Goal: Find specific page/section: Find specific page/section

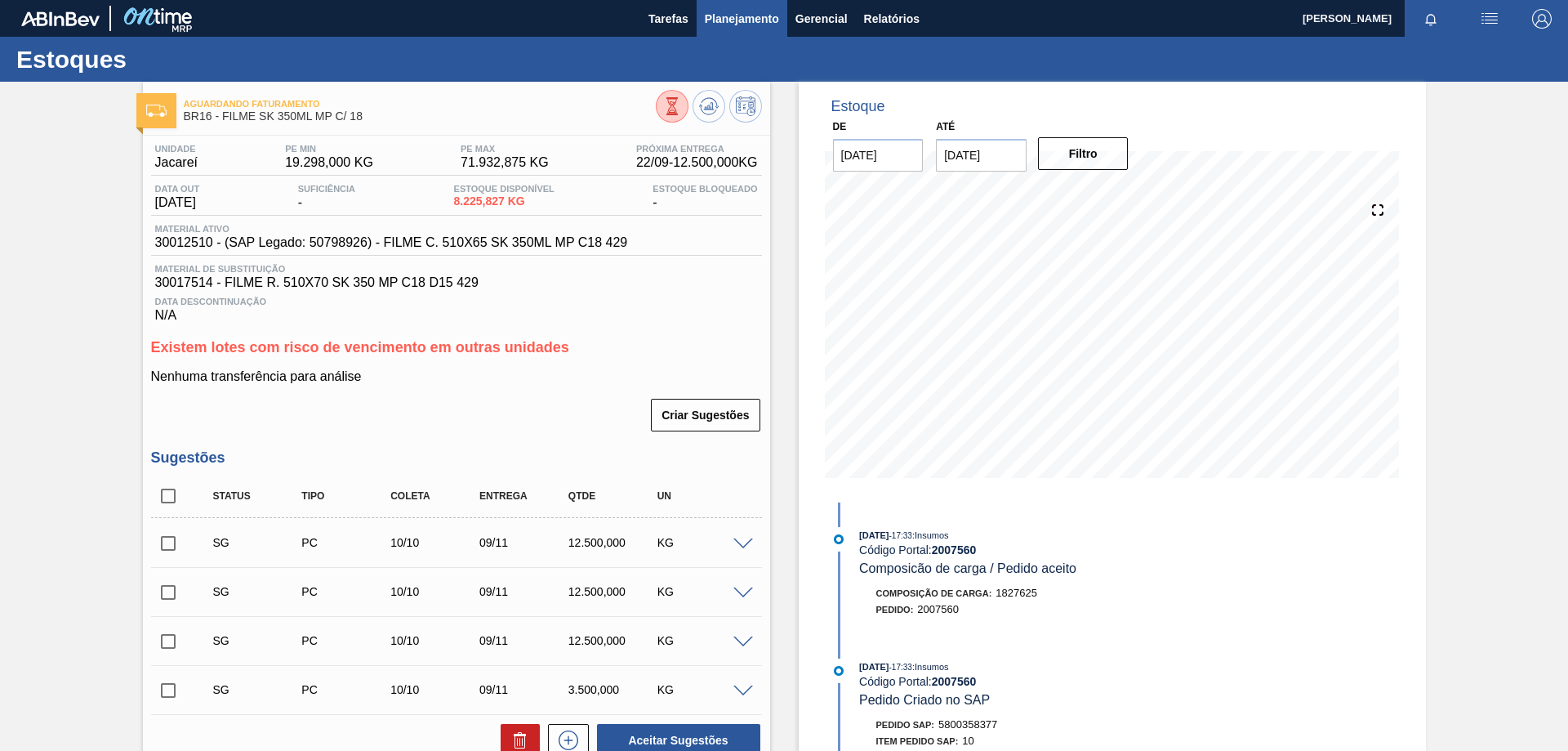
click at [755, 26] on span "Planejamento" at bounding box center [741, 19] width 74 height 20
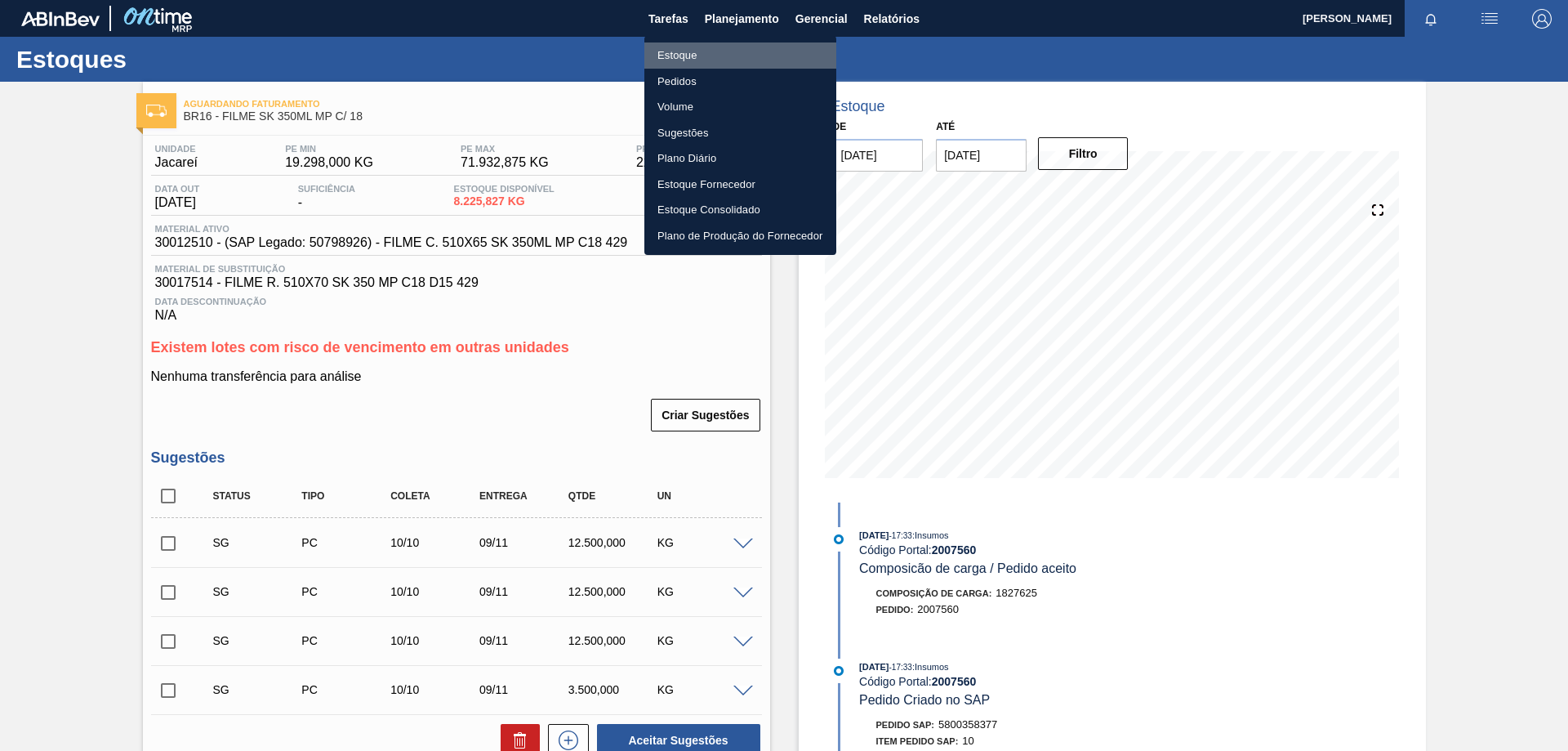
click at [675, 45] on li "Estoque" at bounding box center [740, 55] width 192 height 27
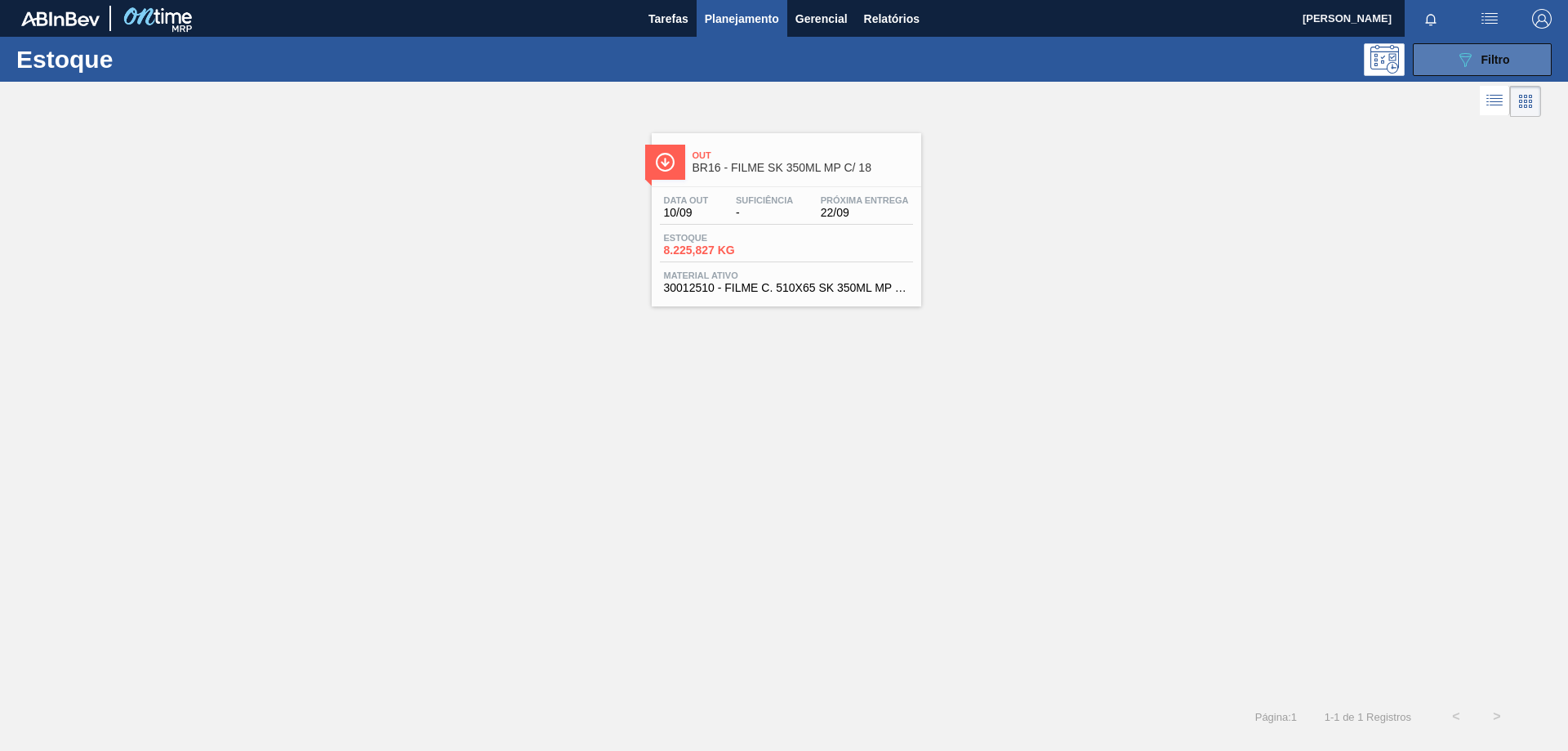
click at [1450, 62] on button "089F7B8B-B2A5-4AFE-B5C0-19BA573D28AC Filtro" at bounding box center [1481, 59] width 139 height 33
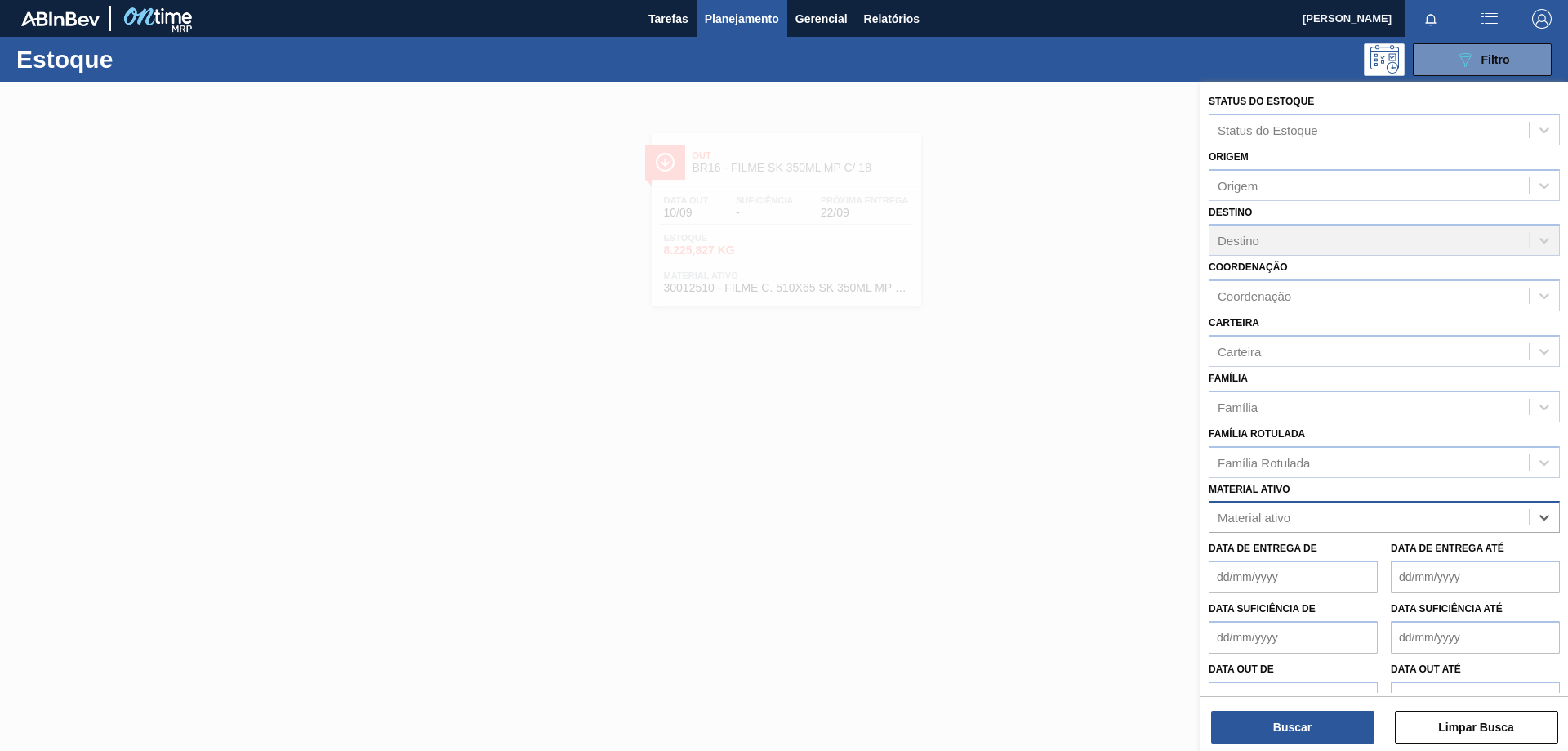
paste ativo "30003188"
type ativo "30003188"
click at [1322, 557] on div "30003188 - TAMPA AL.CDL;PRATEADA;LATA-AUTOMATICA;" at bounding box center [1384, 557] width 351 height 31
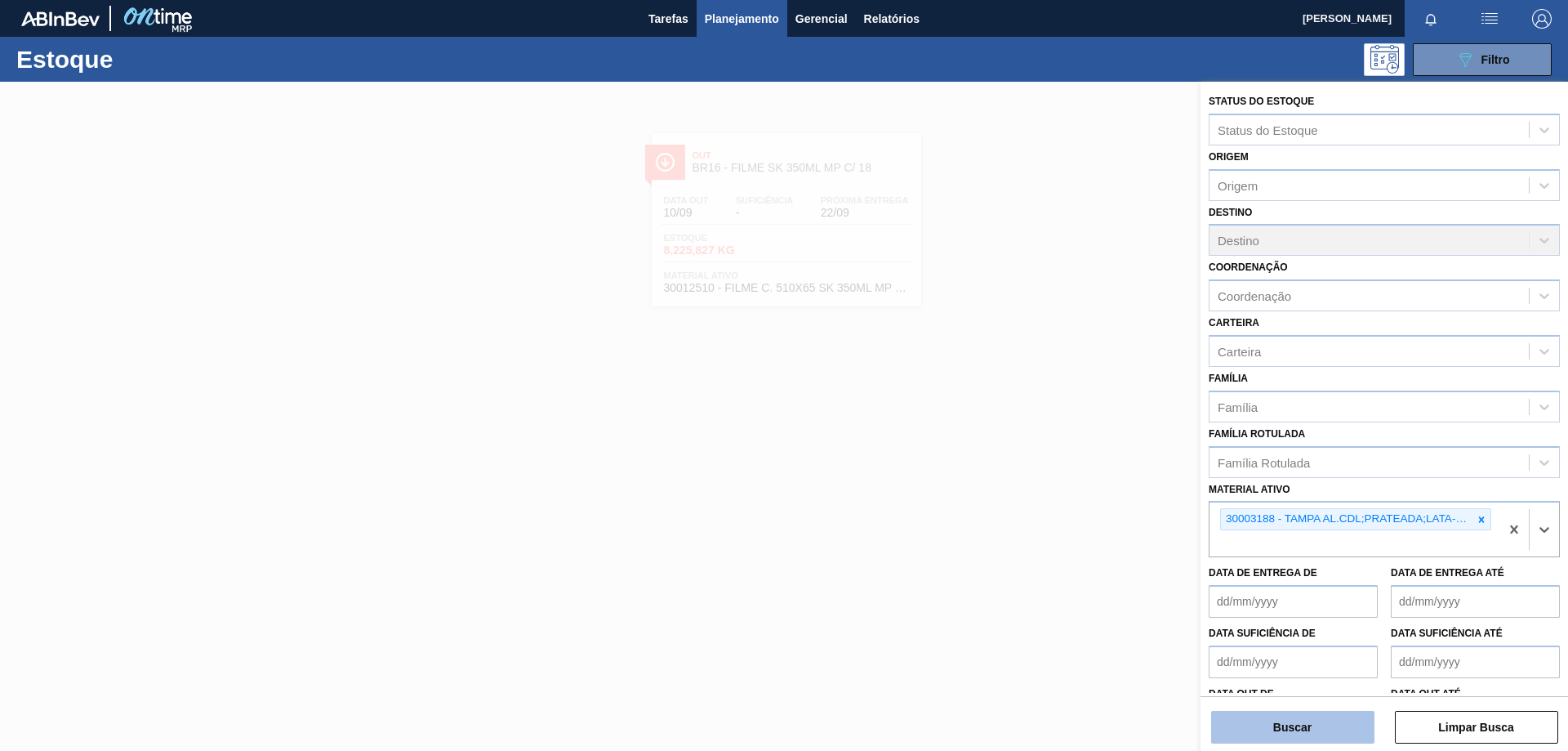
click at [1323, 727] on button "Buscar" at bounding box center [1292, 726] width 163 height 33
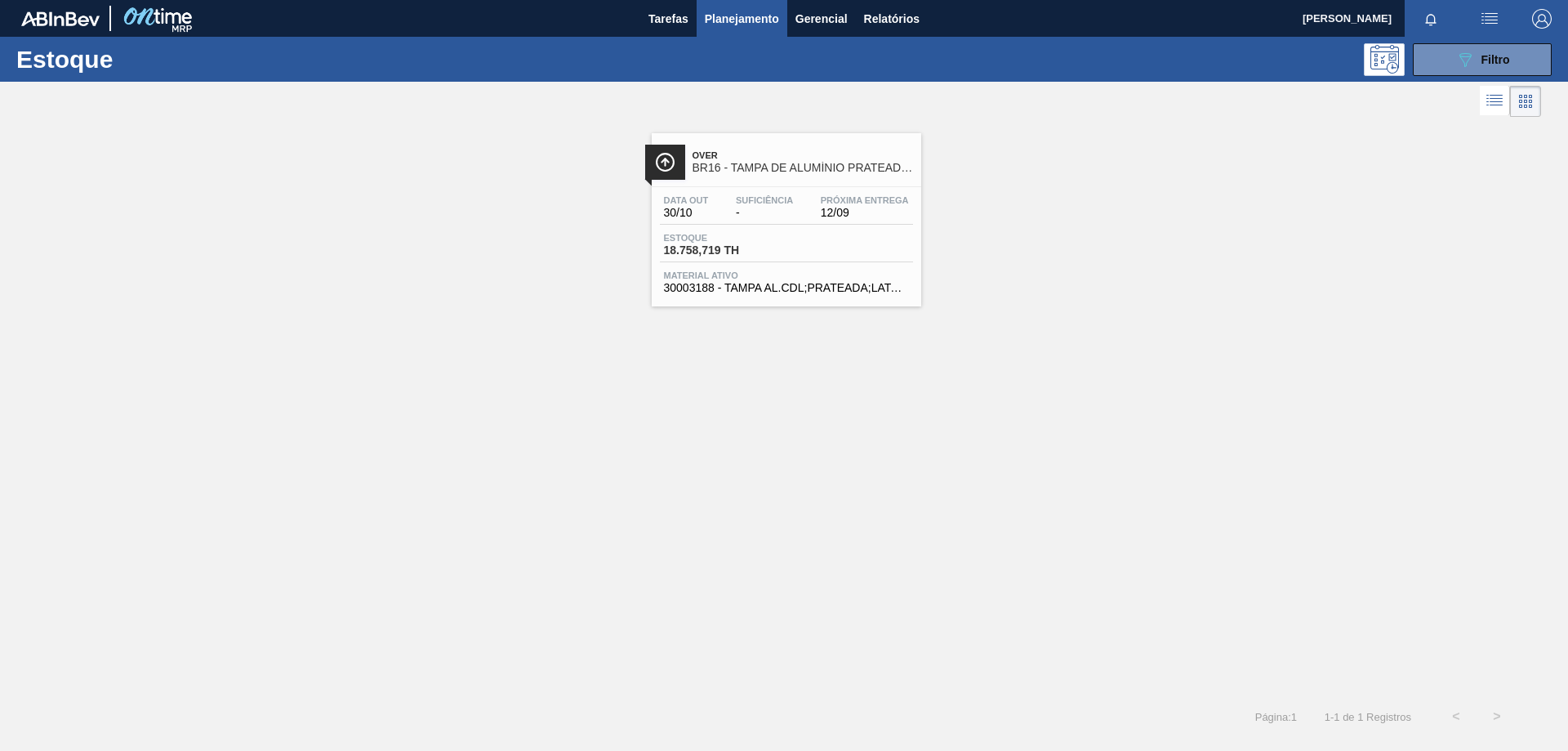
click at [847, 229] on div "Data [DATE] Suficiência - Próxima Entrega 12/09 Estoque 18.758,719 TH Material …" at bounding box center [787, 242] width 270 height 111
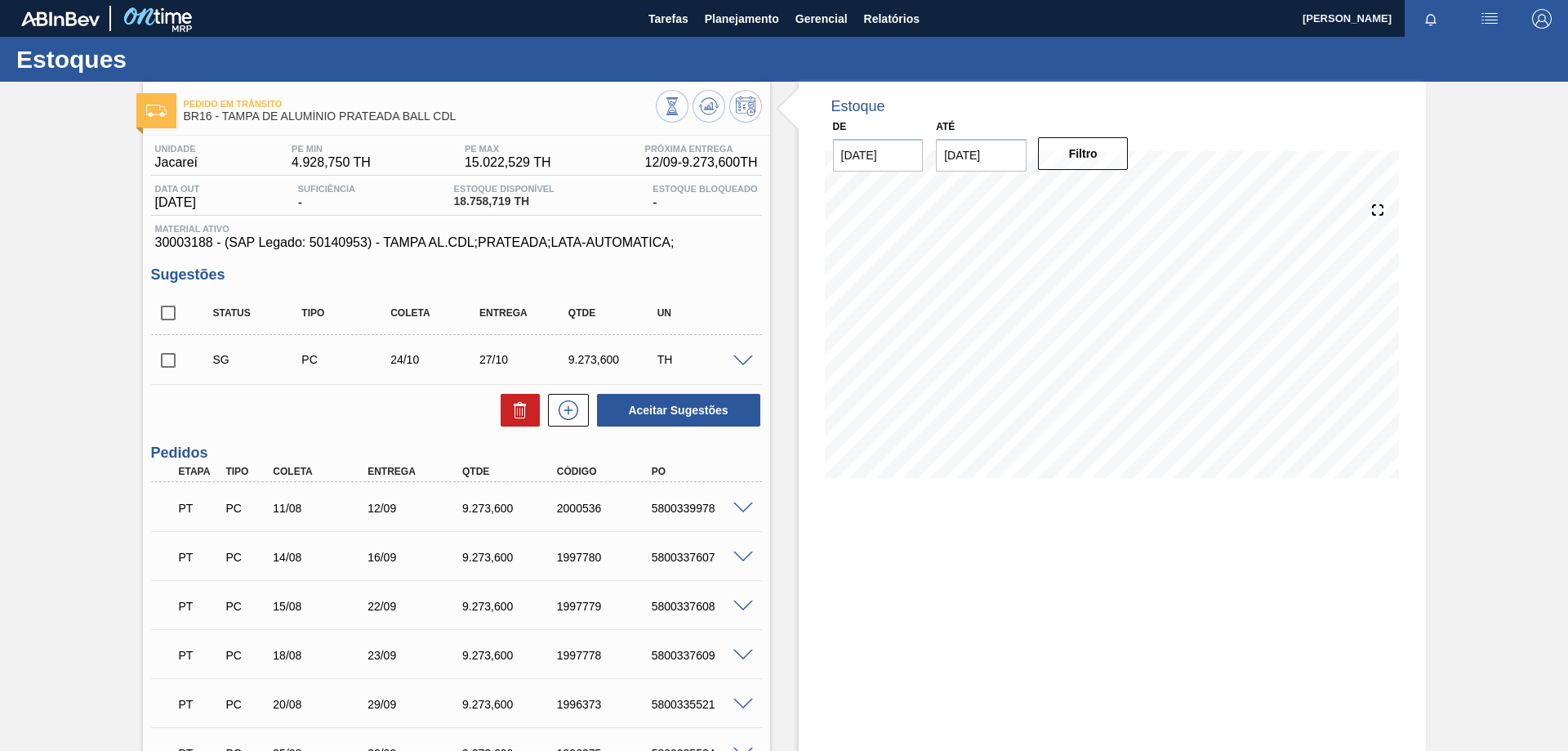
click at [382, 548] on div "PT PC 14/08 16/09 9.273,600 1997780 5800337607" at bounding box center [452, 555] width 567 height 33
drag, startPoint x: 469, startPoint y: 561, endPoint x: 609, endPoint y: 580, distance: 141.3
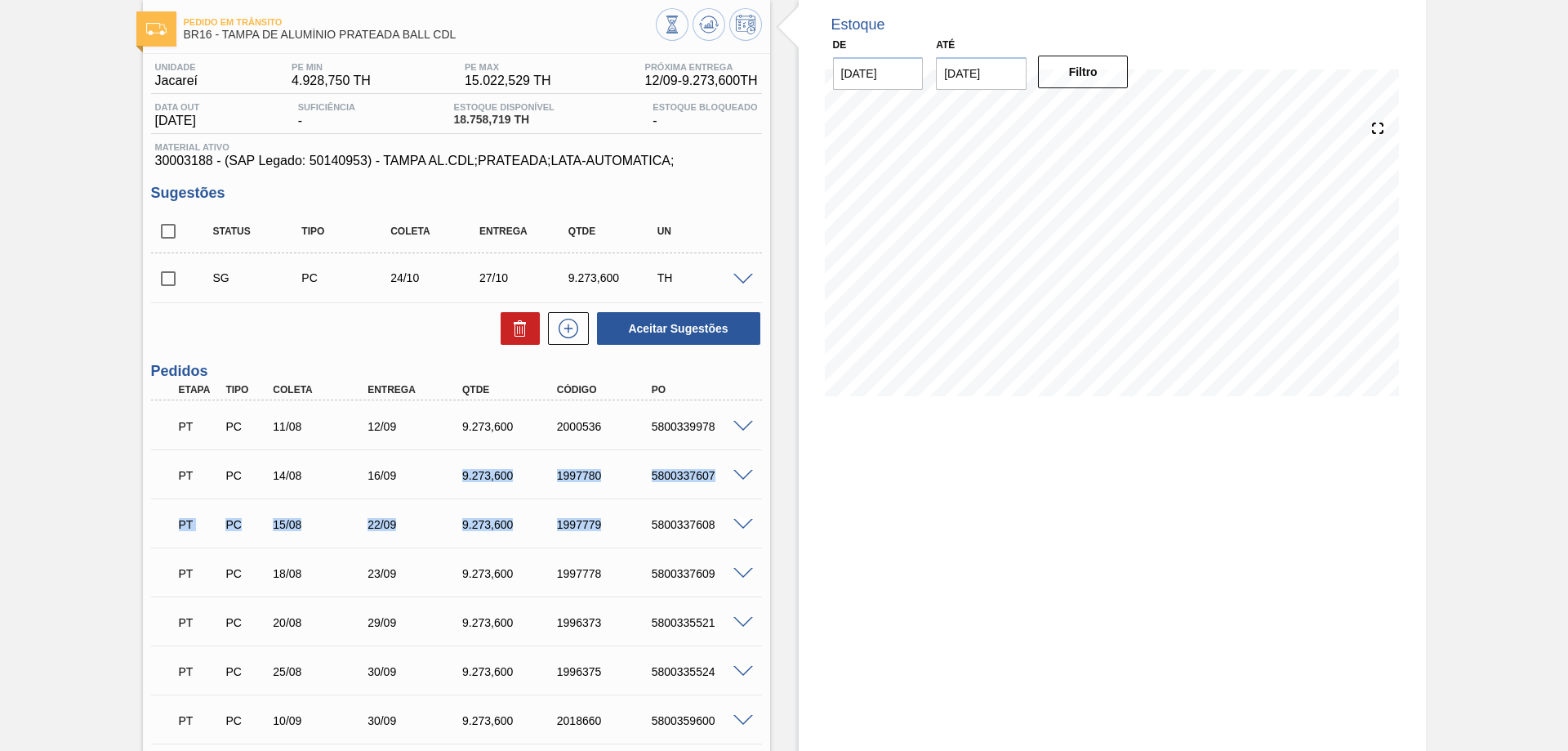
scroll to position [327, 0]
